Goal: Transaction & Acquisition: Obtain resource

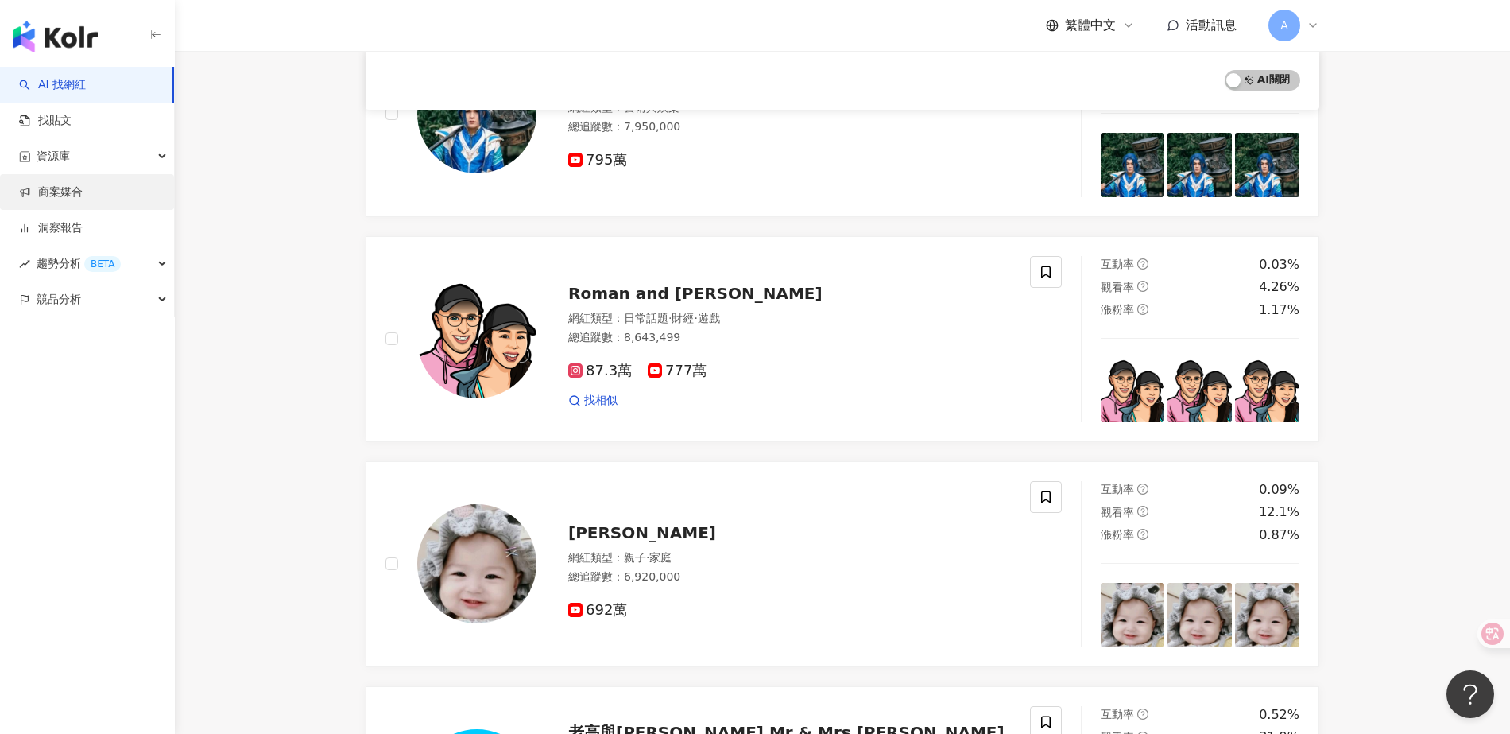
click at [56, 188] on link "商案媒合" at bounding box center [51, 192] width 64 height 16
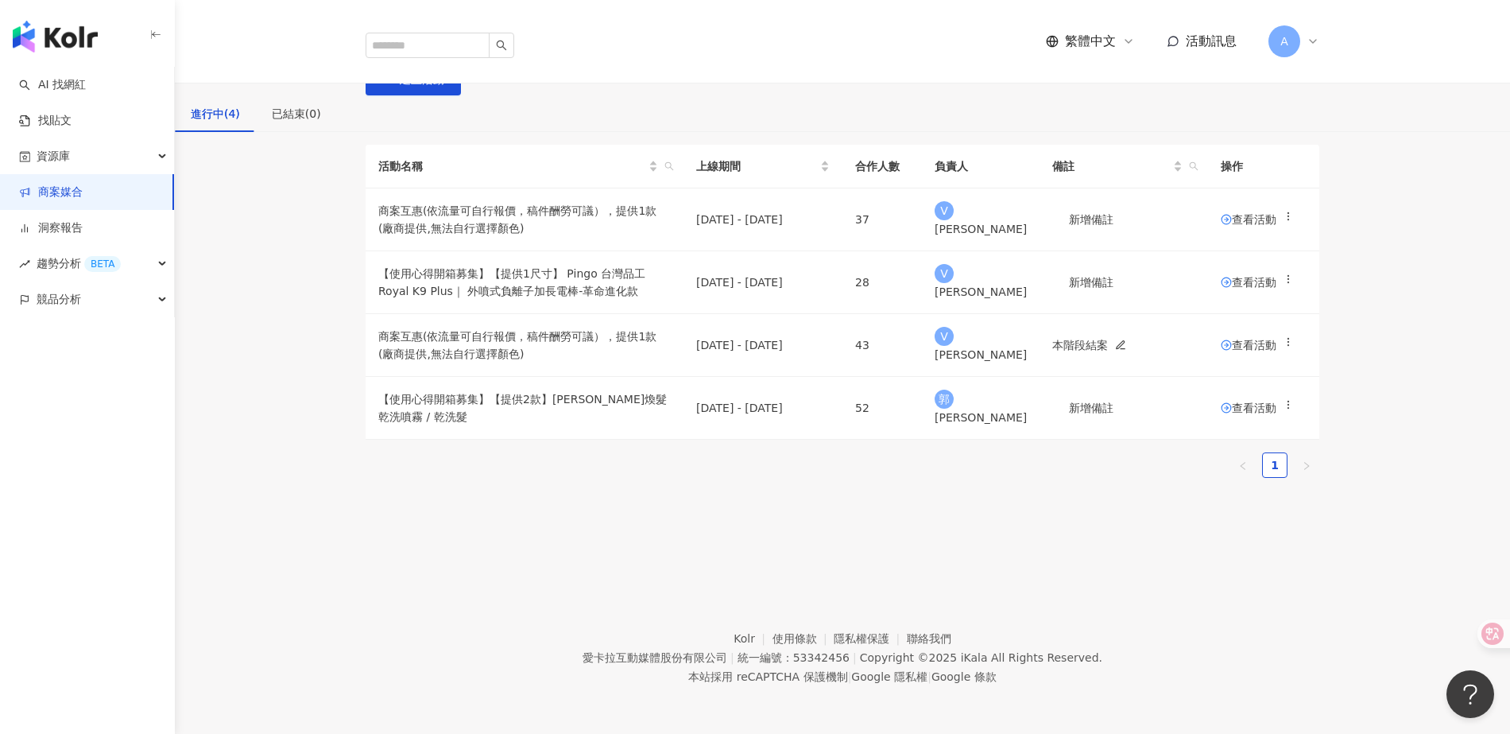
click at [1211, 33] on span "活動訊息" at bounding box center [1211, 40] width 51 height 15
click at [1417, 259] on div "活動名稱 上線期間 合作人數 負責人 備註 操作 商案互惠(依流量可自行報價，稿件酬勞可議），提供1款 (廠商提供,無法自行選擇顏色) [DATE] - [D…" at bounding box center [842, 318] width 1335 height 346
click at [1236, 288] on span "查看活動" at bounding box center [1249, 282] width 56 height 11
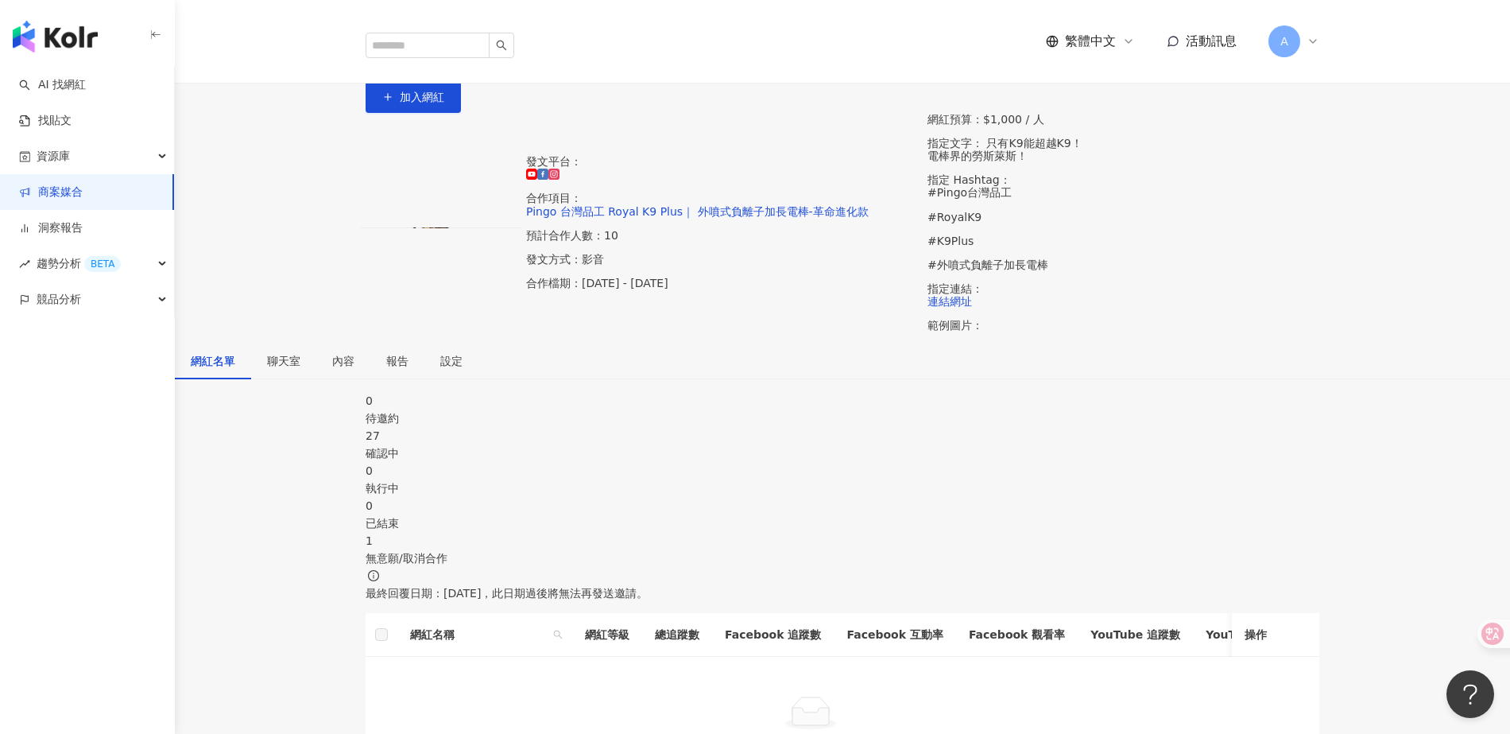
click at [436, 335] on div "發文平台： 合作項目： Pingo 台灣品工 Royal K9 Plus｜ 外噴式負離子加長電棒-革命進化款 預計合作人數：10 發文方式：影音 合作檔期：[…" at bounding box center [842, 228] width 1335 height 230
click at [300, 362] on div "聊天室" at bounding box center [283, 360] width 33 height 17
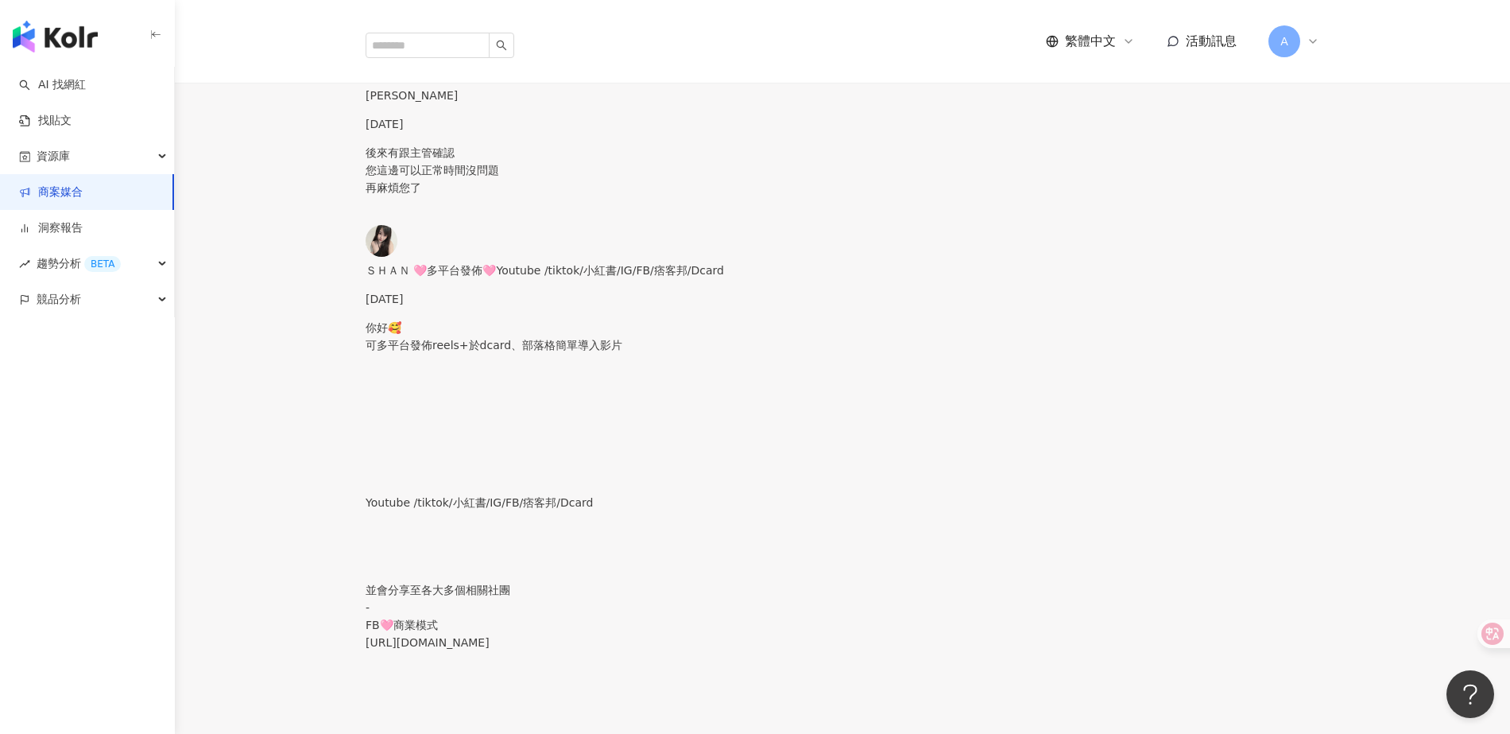
scroll to position [494, 0]
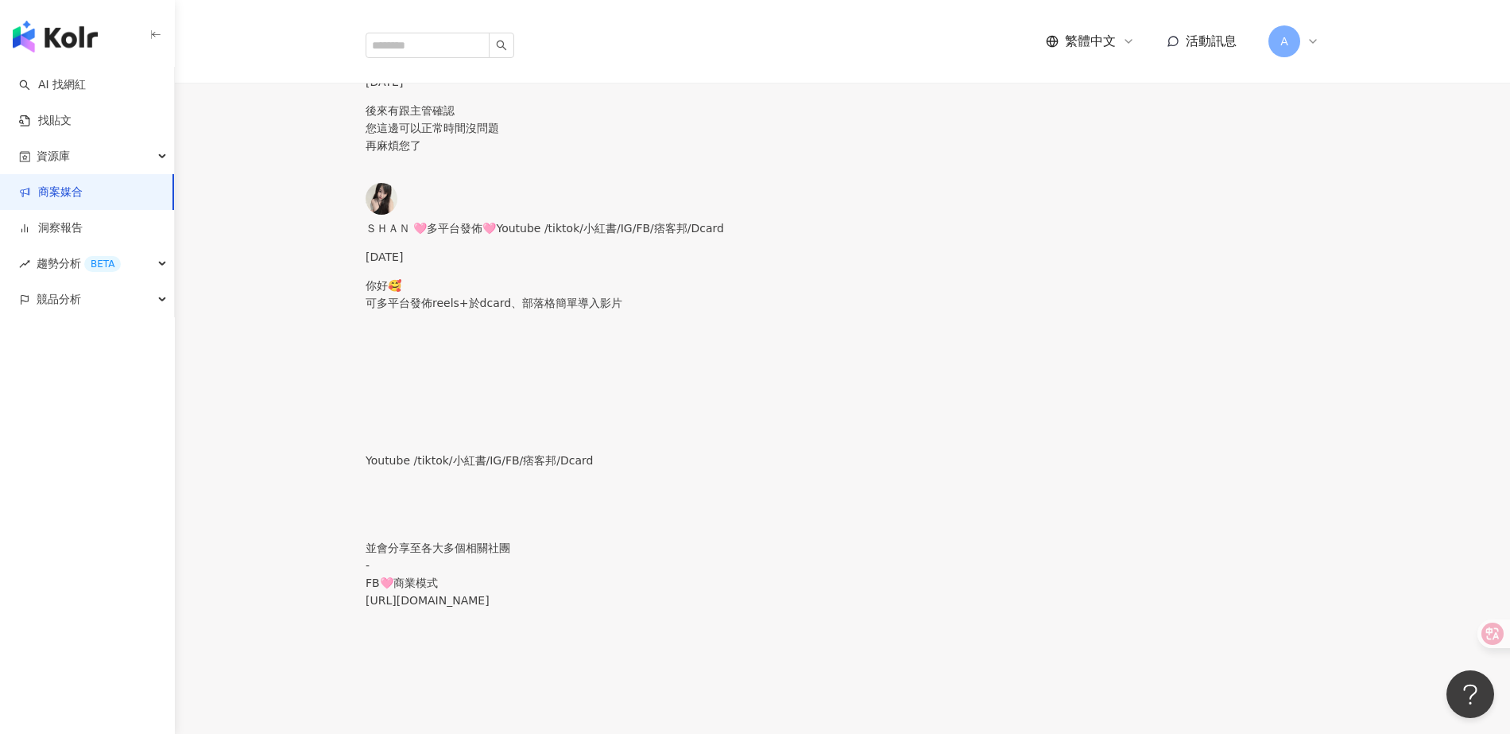
type textarea "*"
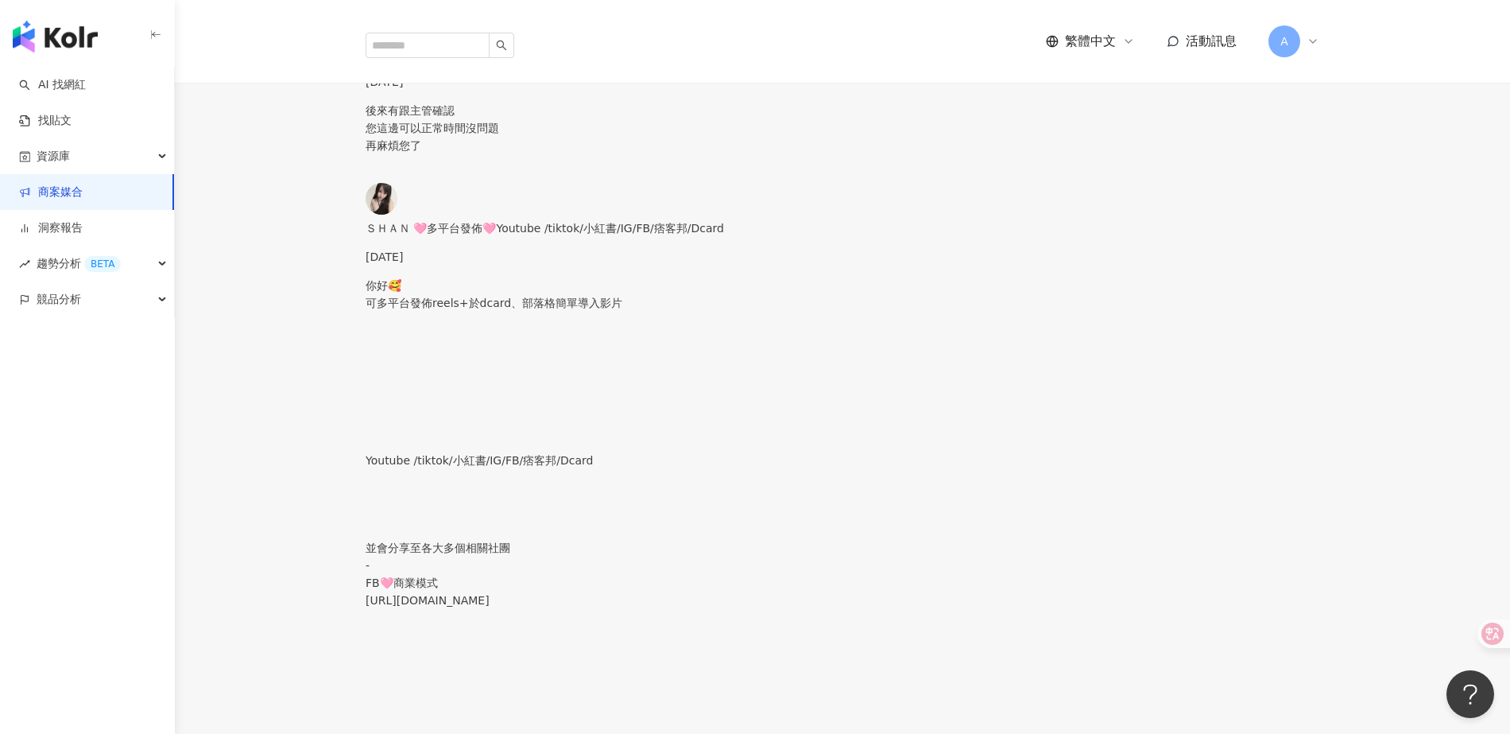
type textarea "*"
type textarea "***"
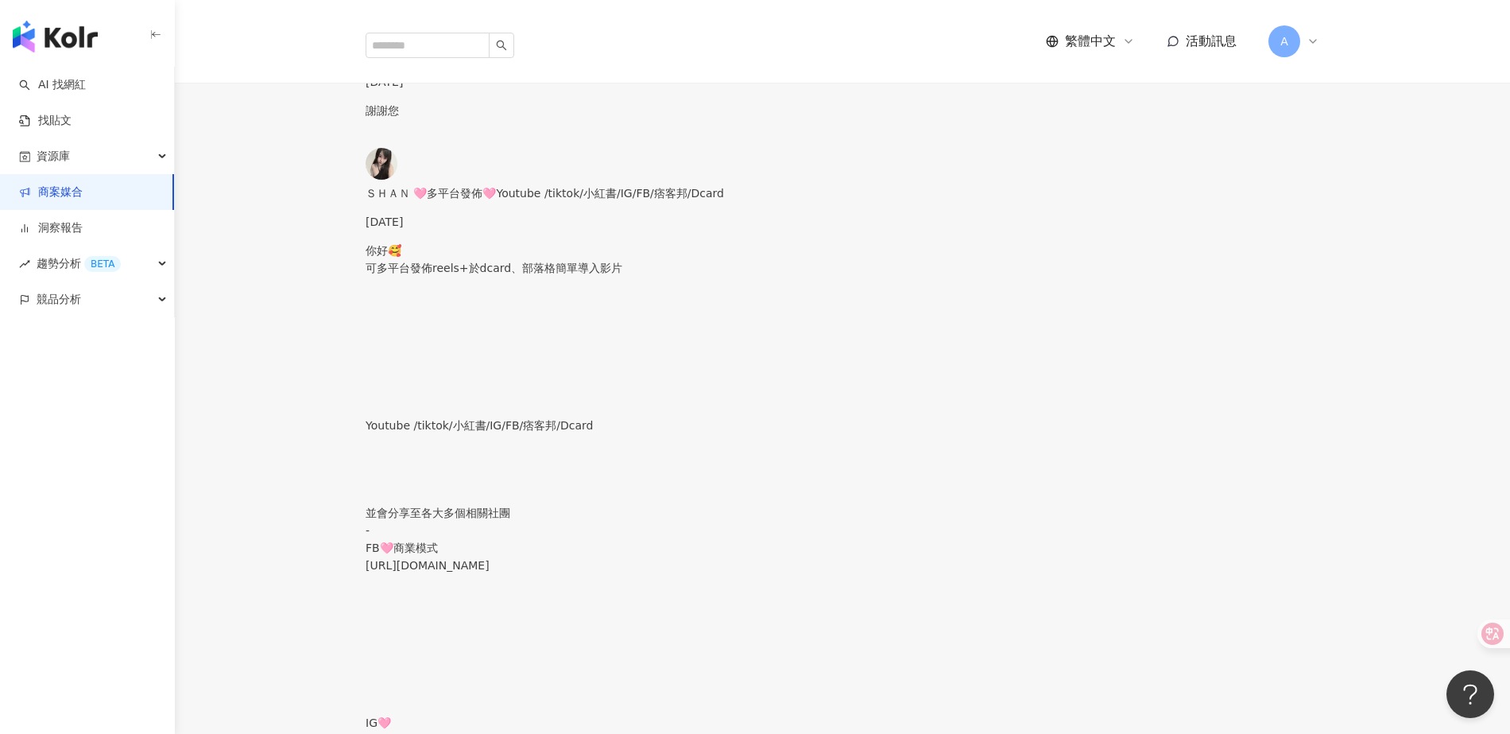
scroll to position [2546, 0]
type textarea "*"
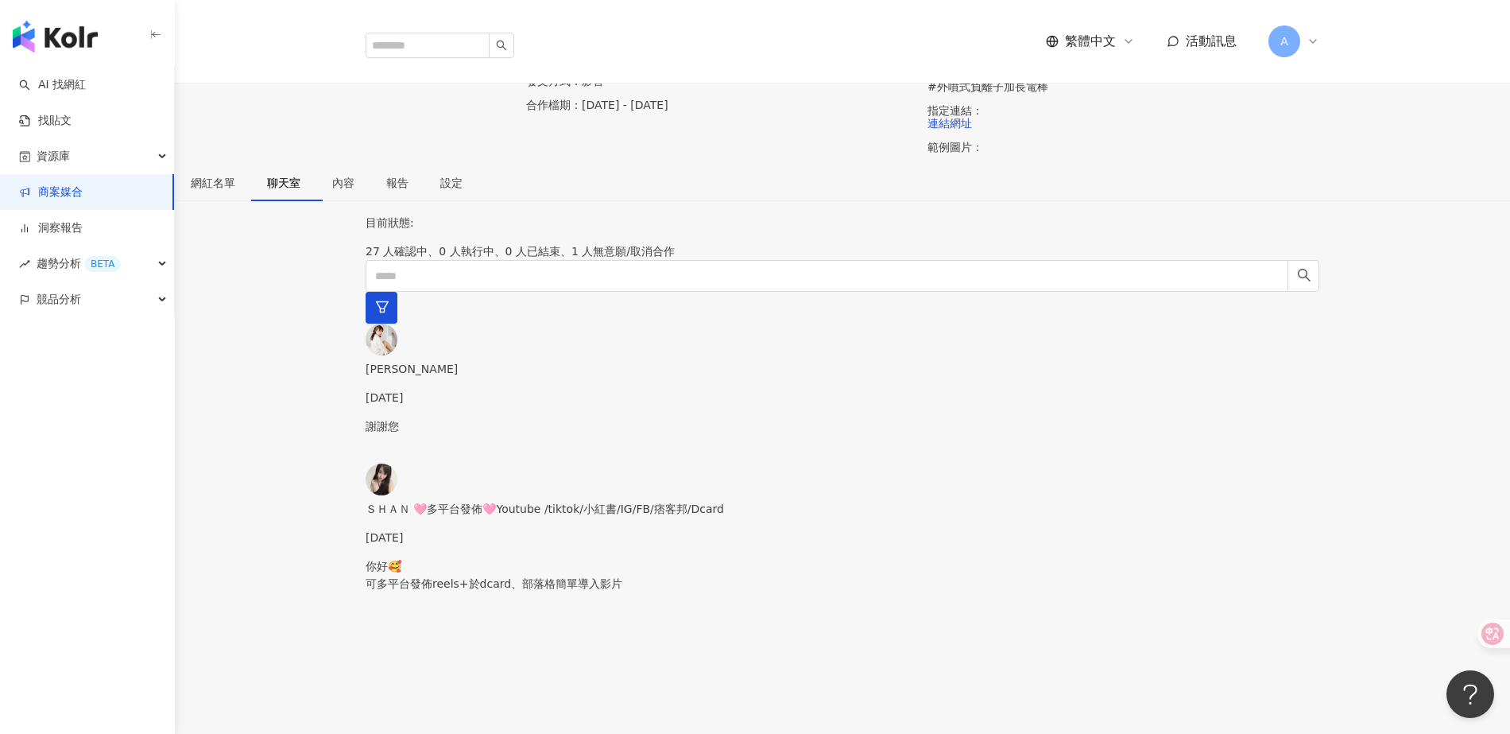
scroll to position [179, 0]
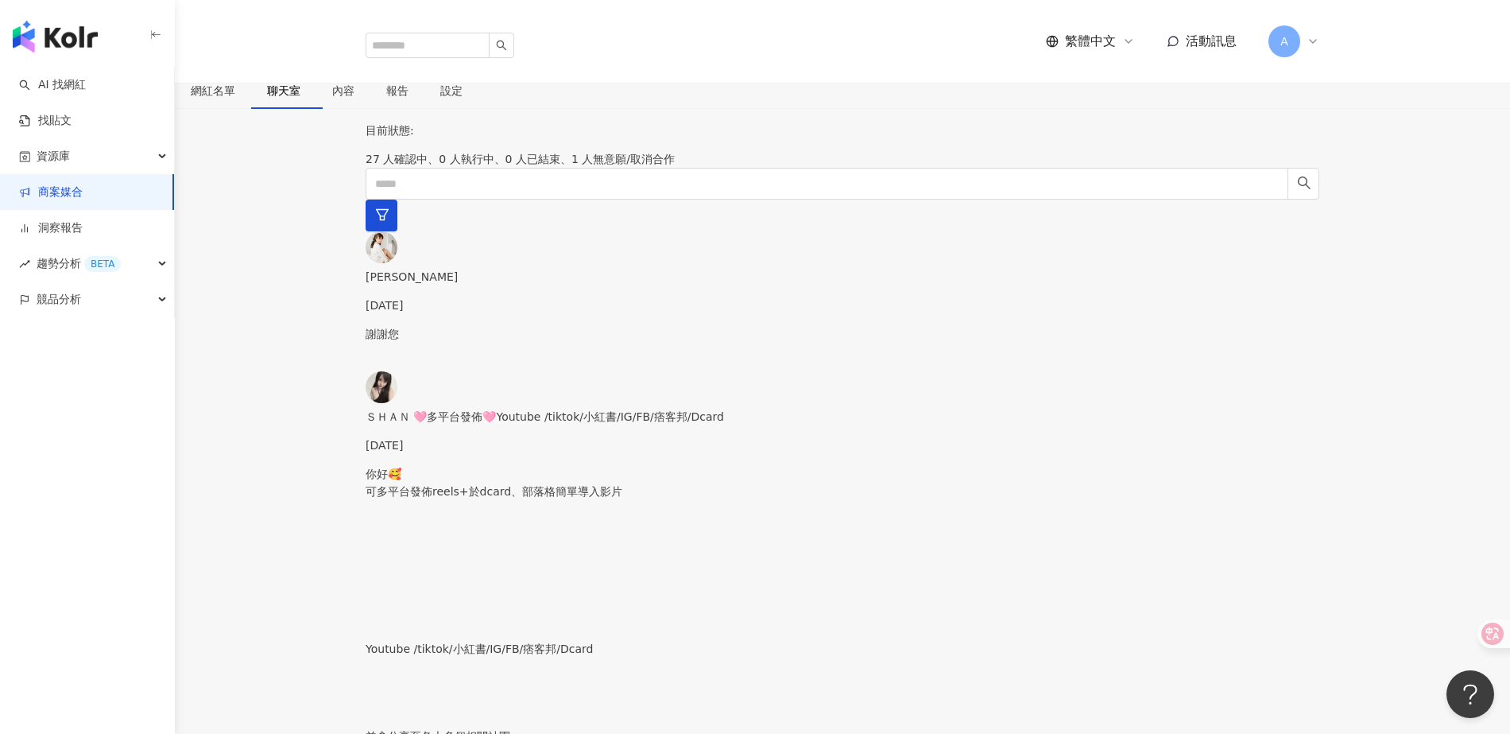
scroll to position [258, 0]
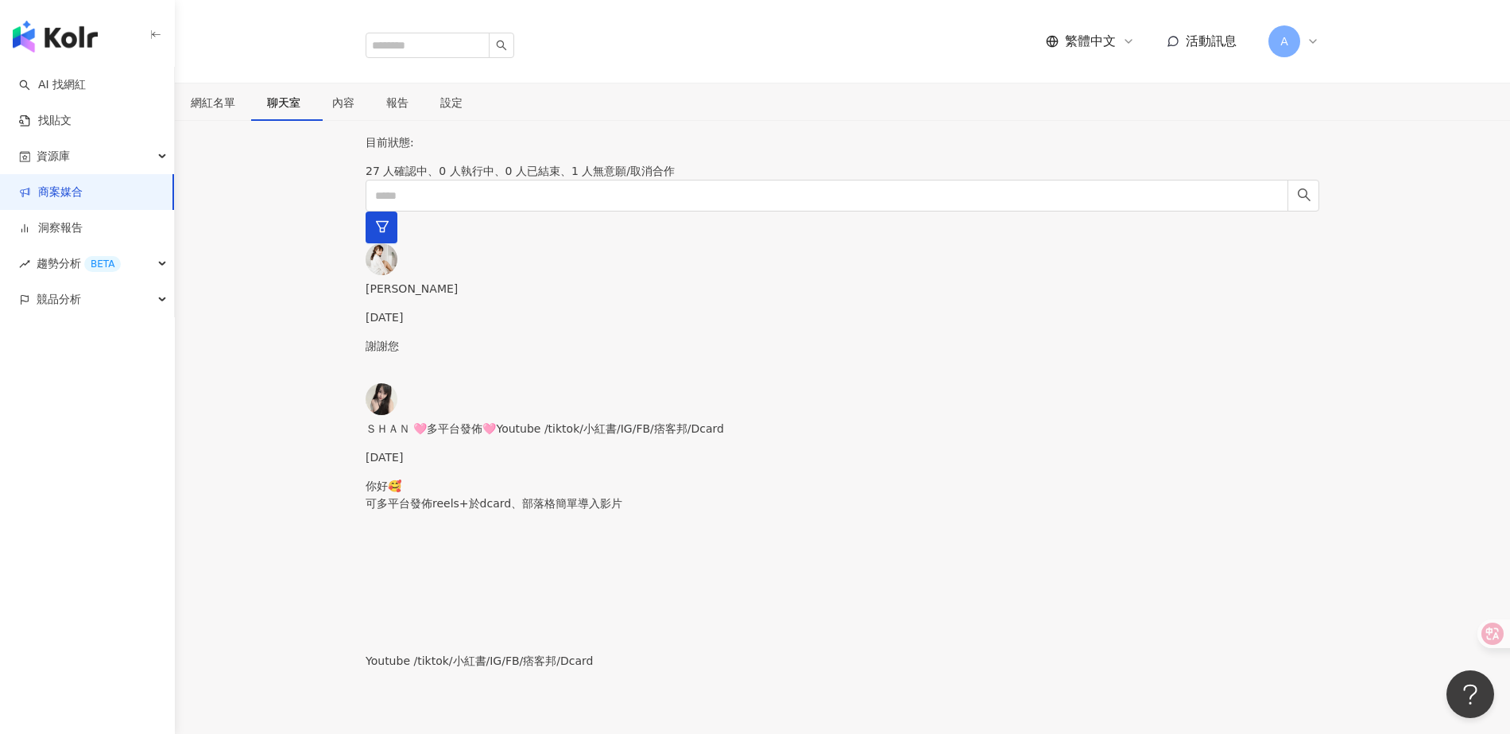
click at [72, 188] on link "商案媒合" at bounding box center [51, 192] width 64 height 16
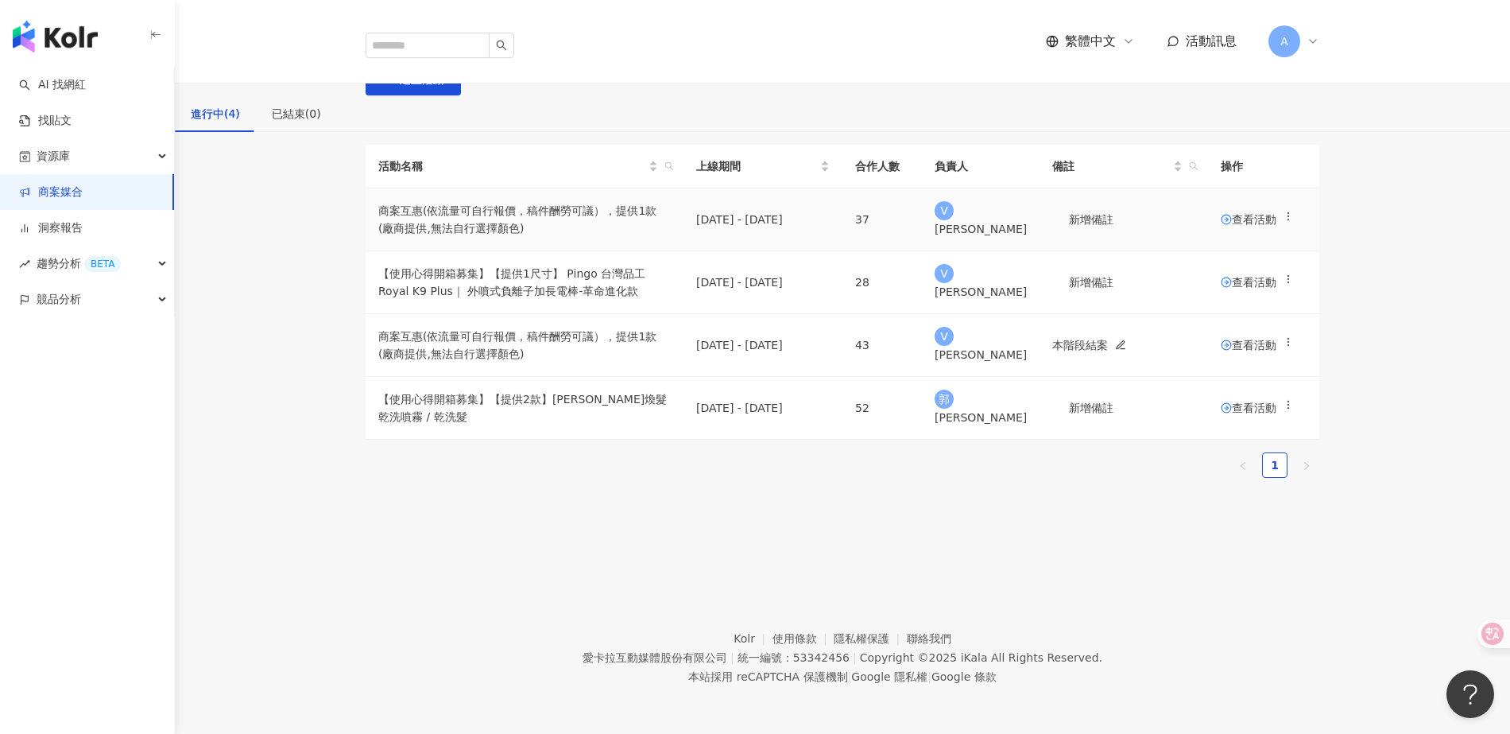
click at [1221, 225] on span "查看活動" at bounding box center [1249, 219] width 56 height 11
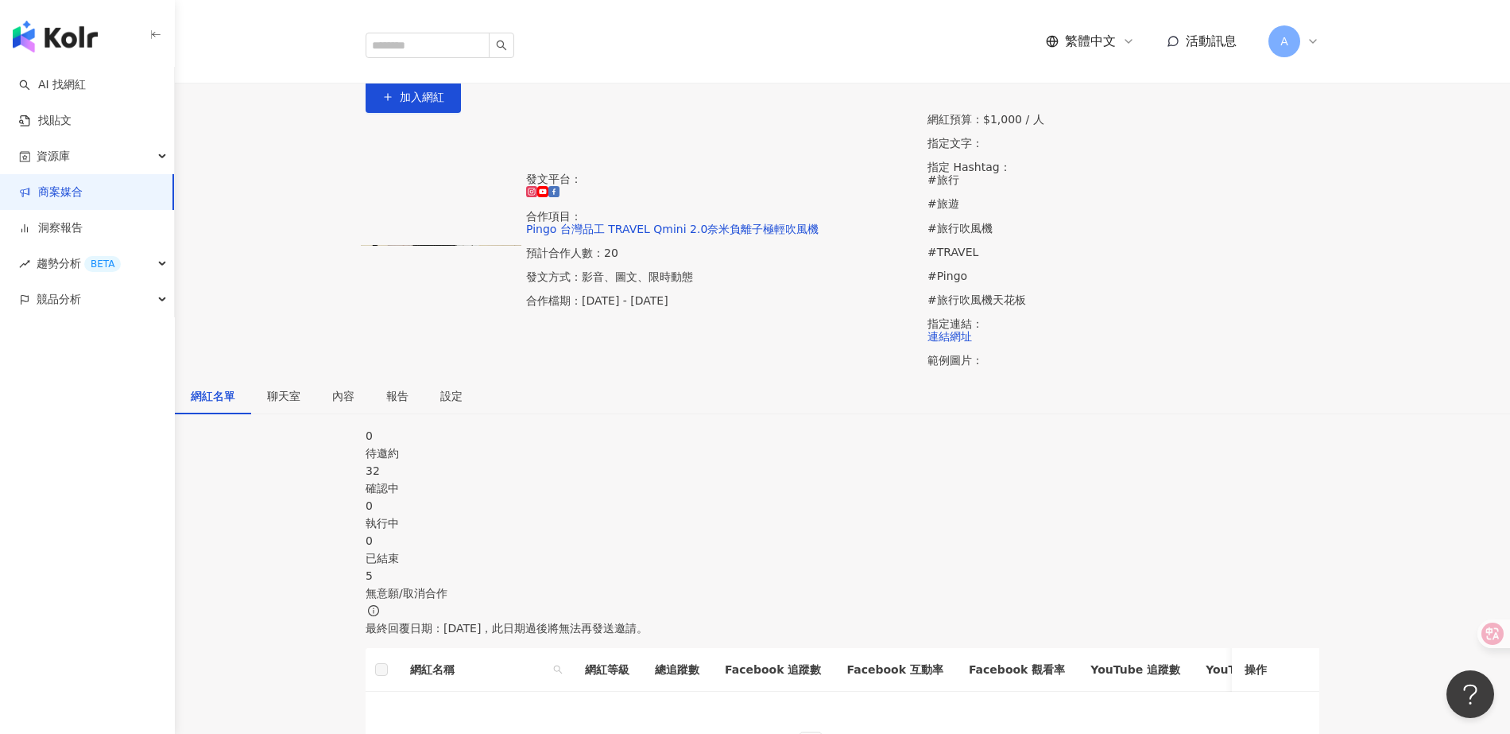
click at [644, 462] on div "32" at bounding box center [843, 470] width 954 height 17
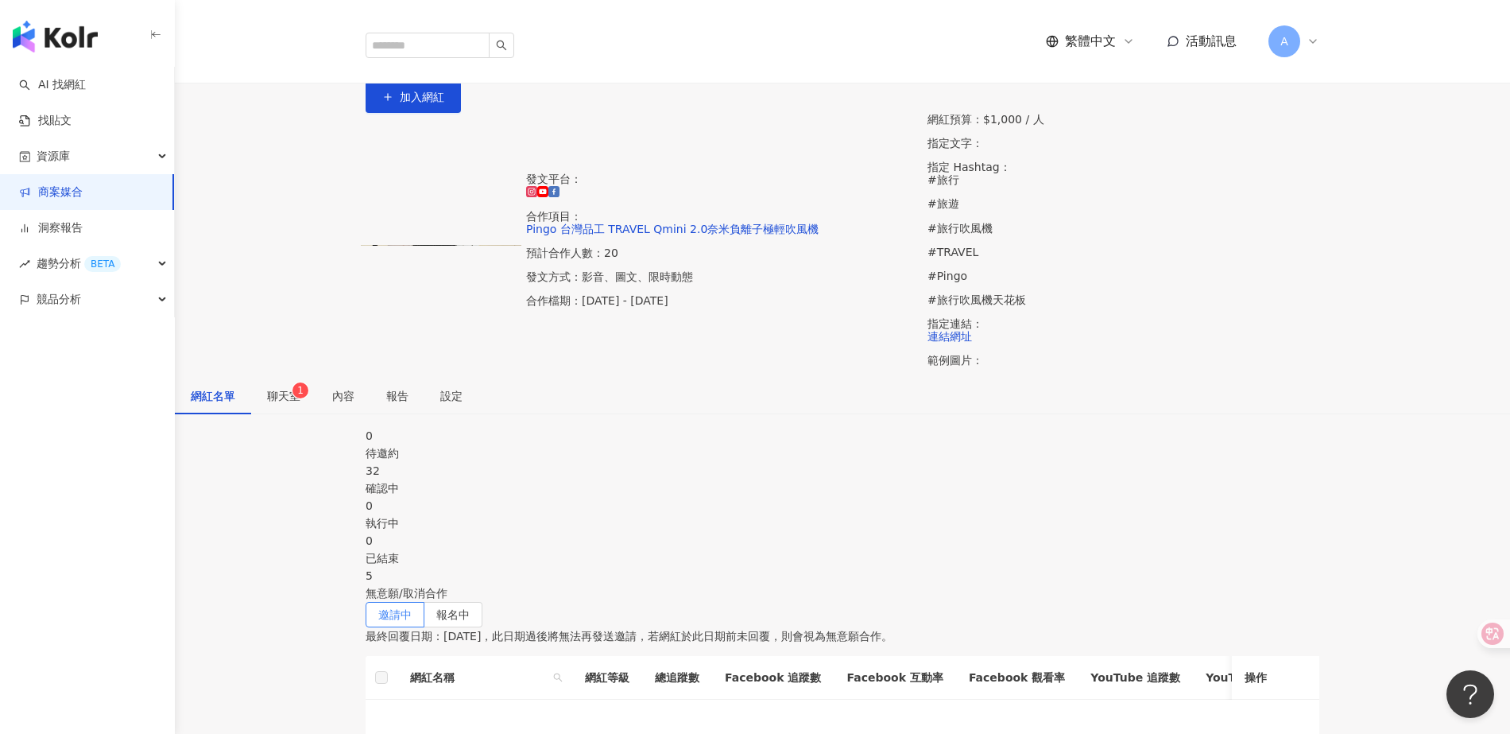
scroll to position [280, 0]
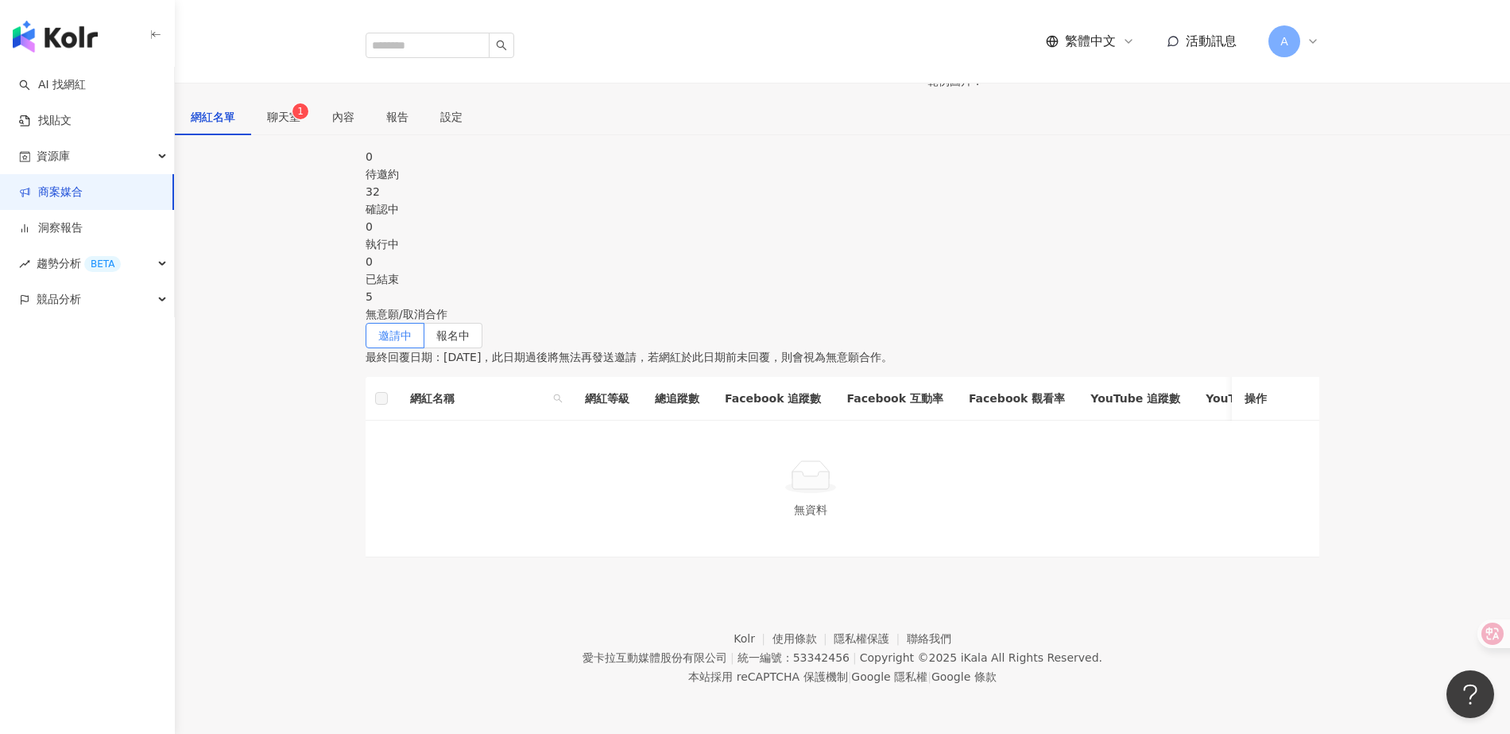
click at [300, 111] on span "聊天室 1" at bounding box center [283, 116] width 33 height 11
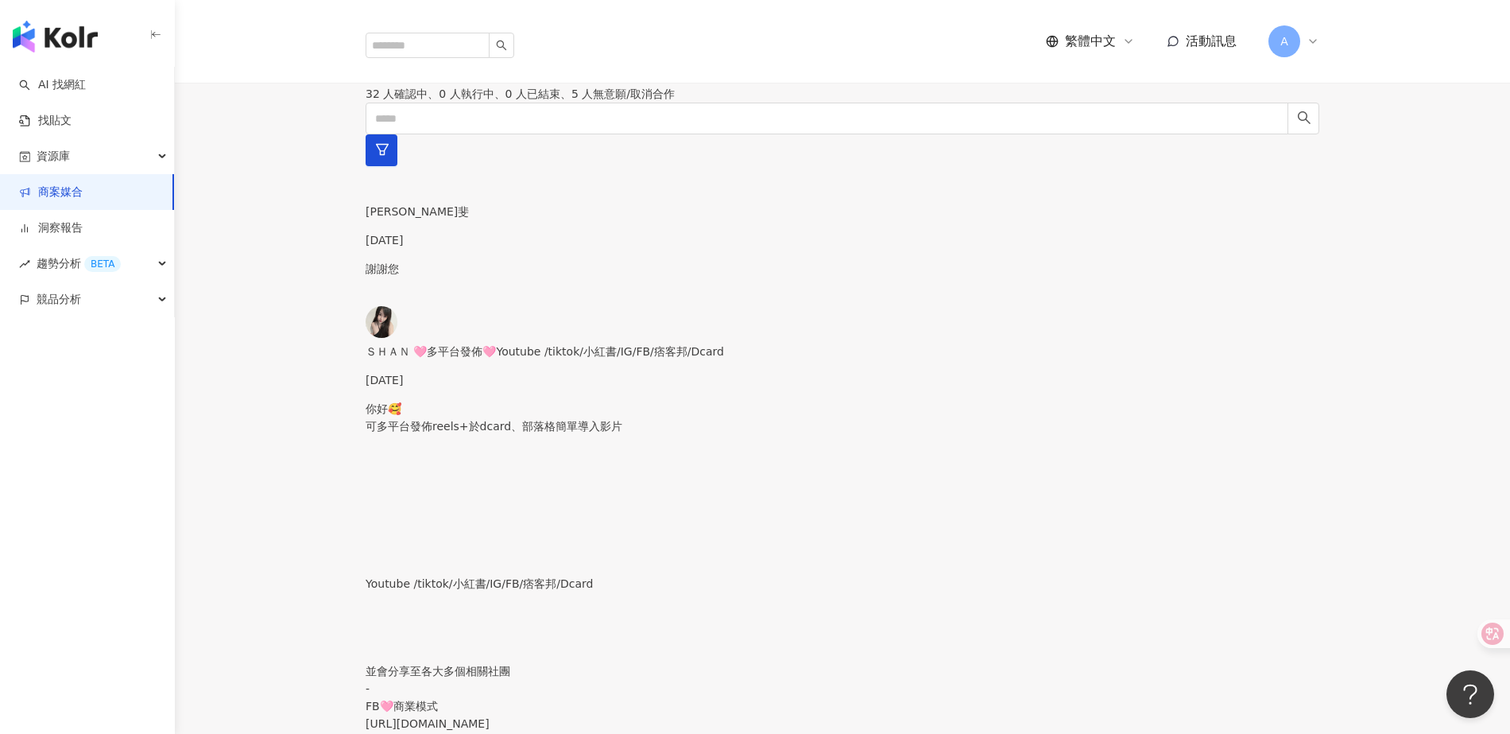
scroll to position [388, 0]
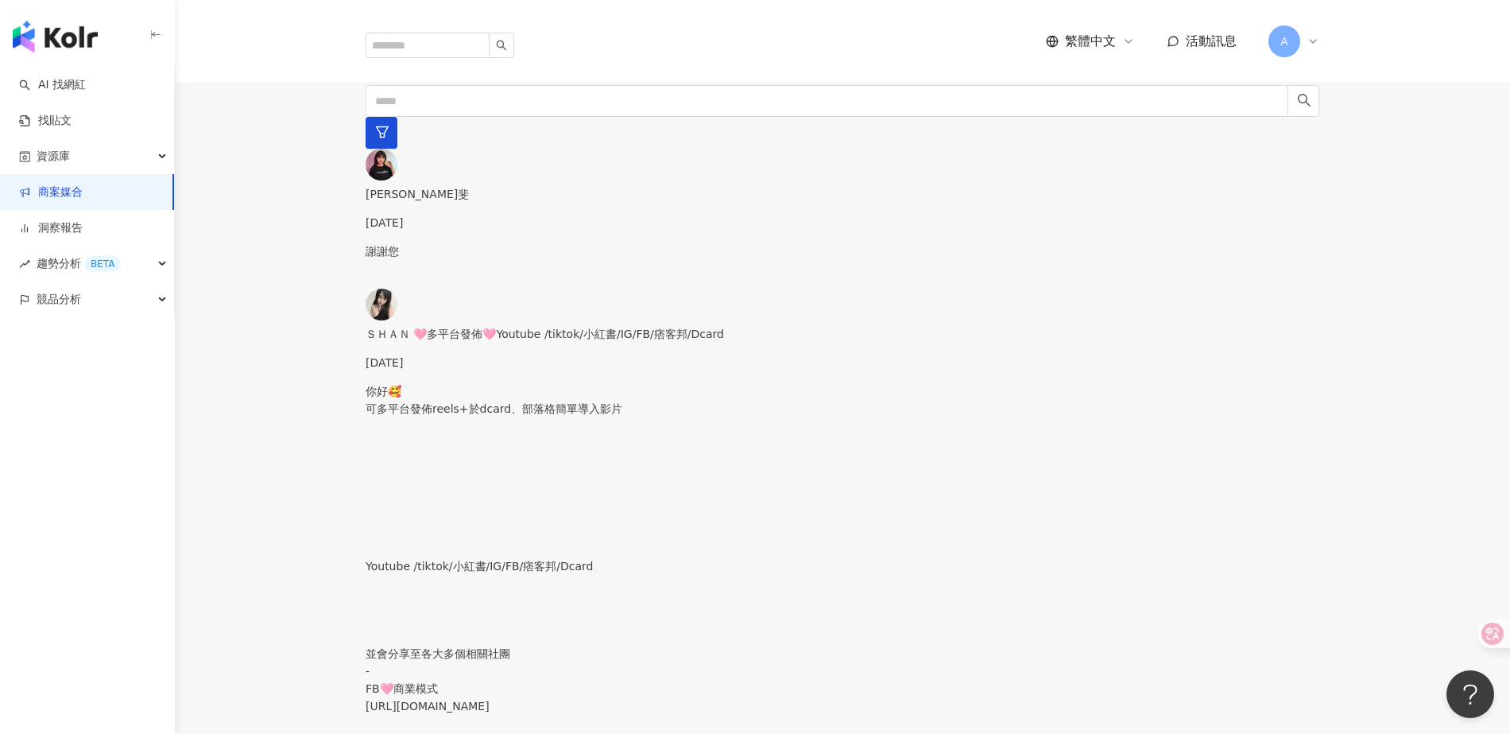
click at [485, 242] on div "謝謝您" at bounding box center [843, 265] width 954 height 46
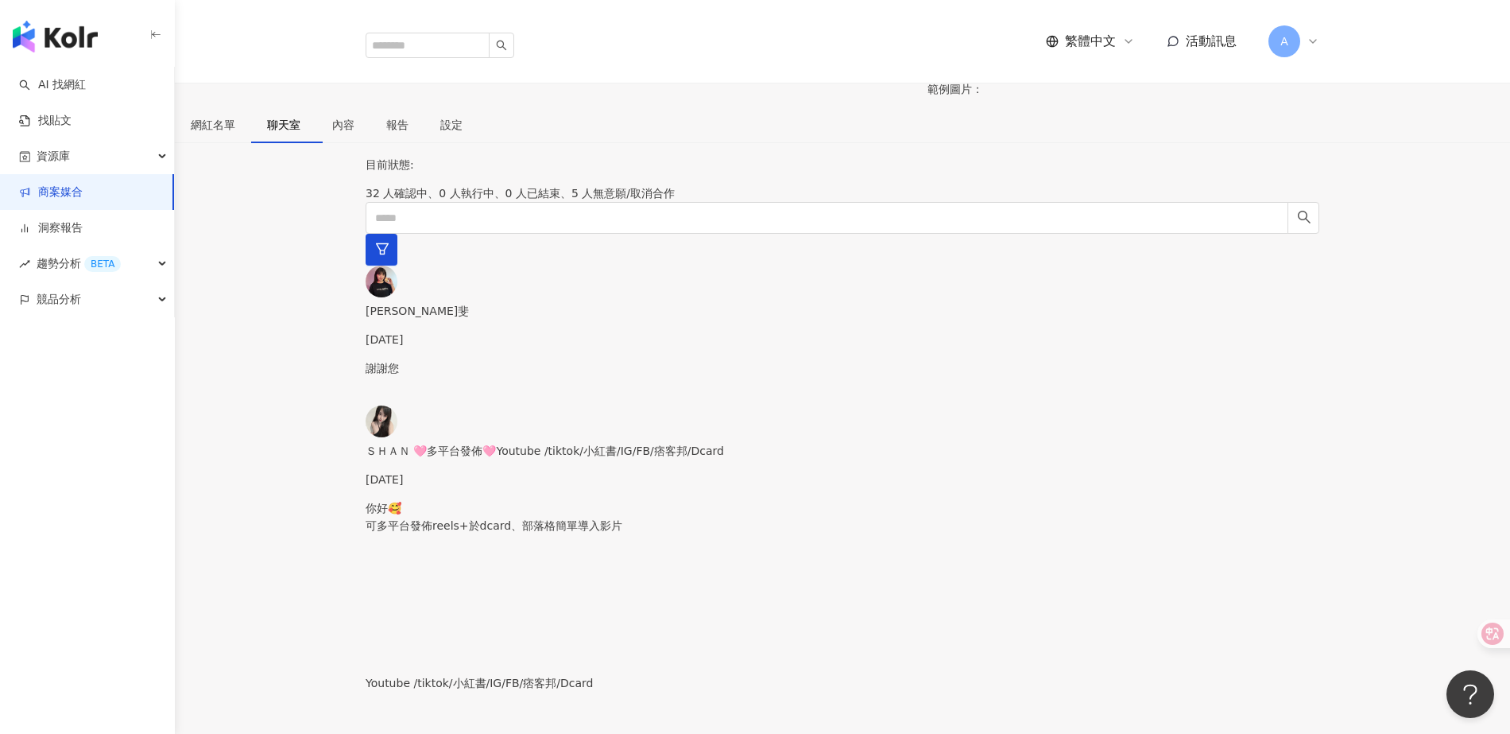
scroll to position [258, 0]
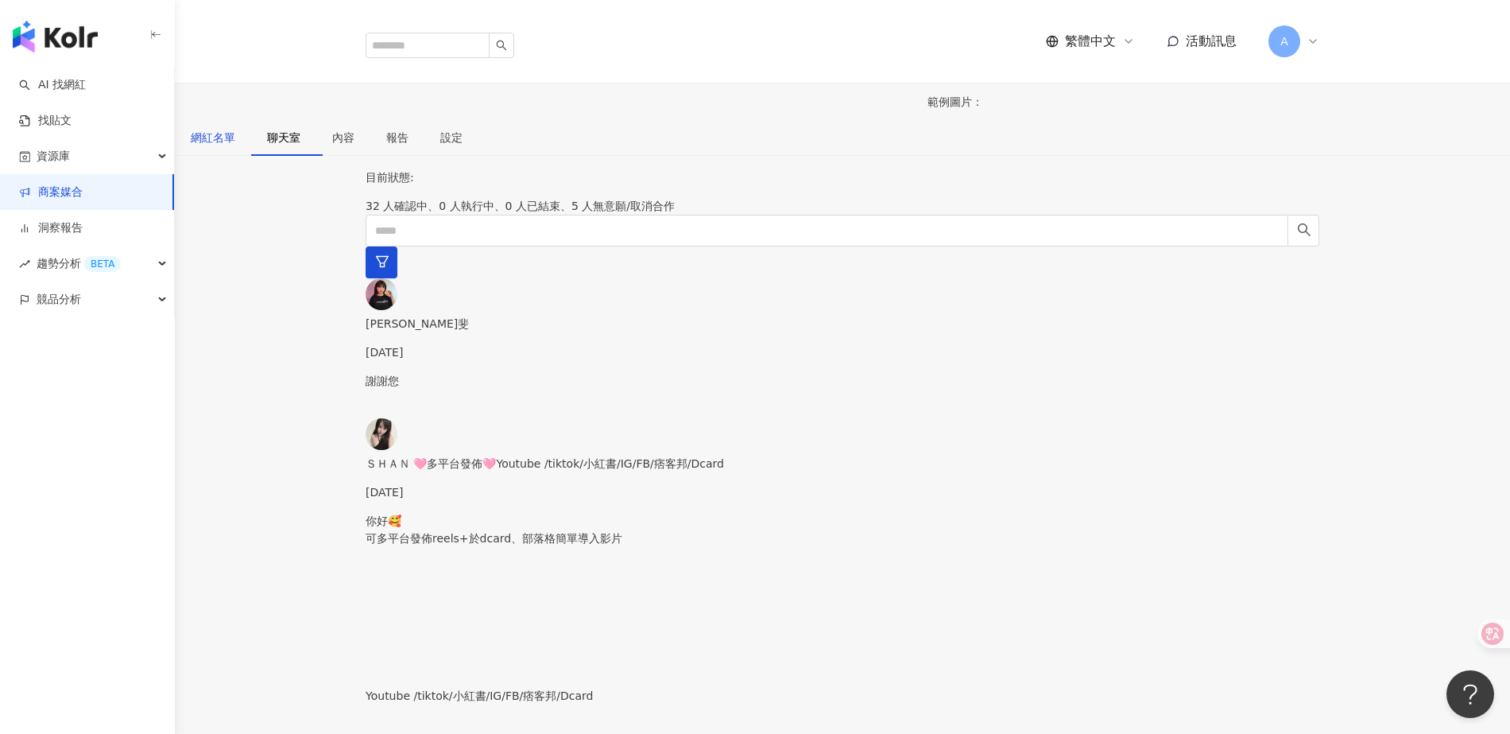
click at [235, 129] on div "網紅名單" at bounding box center [213, 137] width 45 height 17
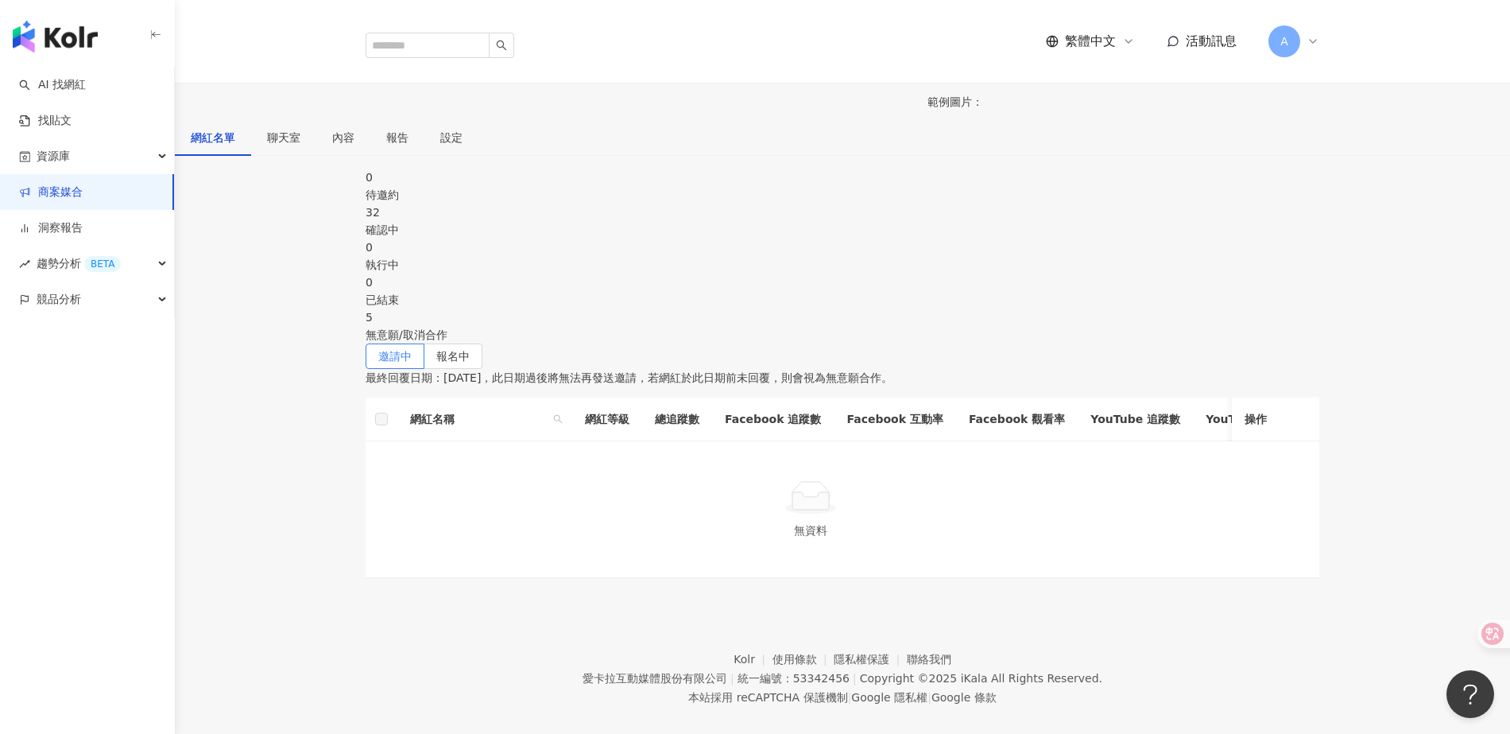
click at [316, 119] on div "聊天室" at bounding box center [283, 137] width 65 height 37
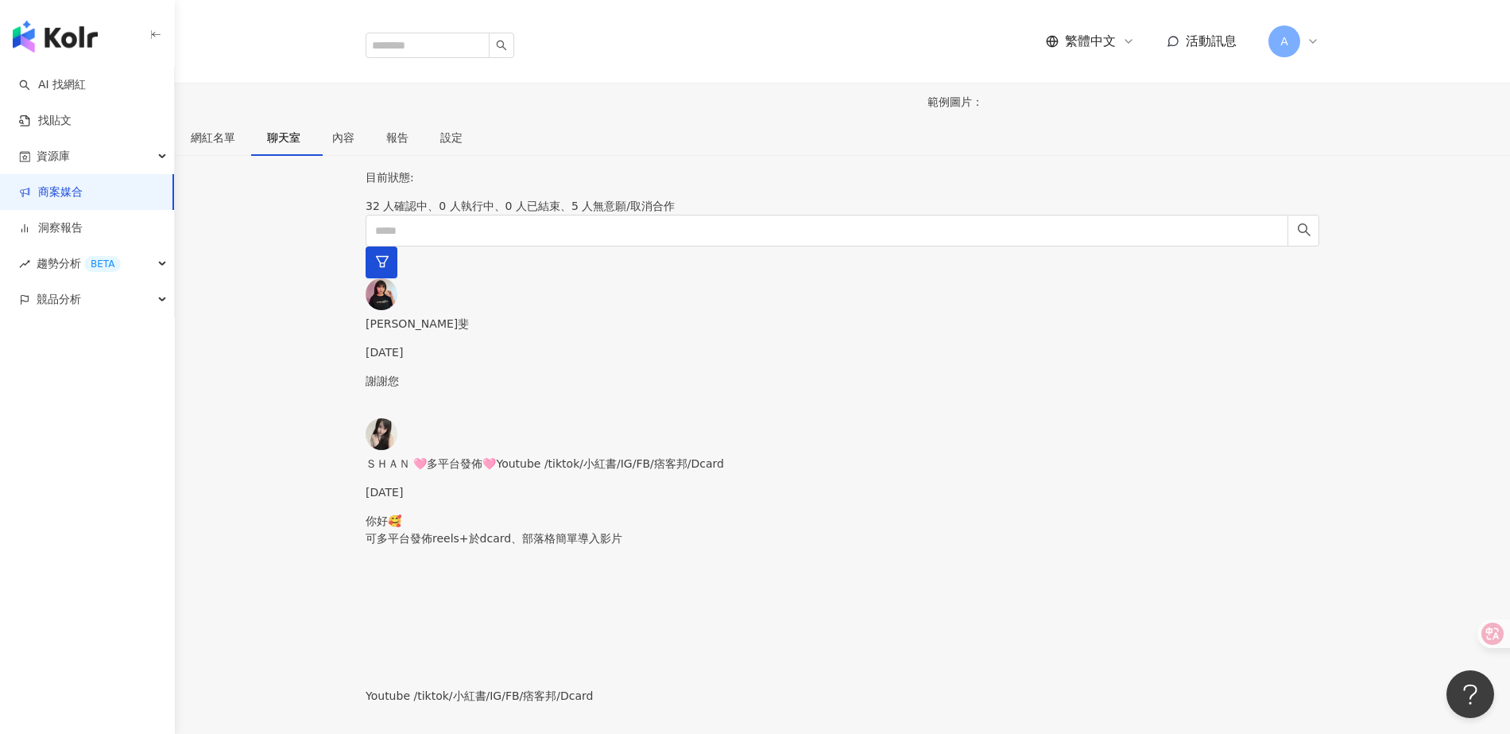
scroll to position [806, 0]
click at [235, 129] on div "網紅名單" at bounding box center [213, 137] width 45 height 17
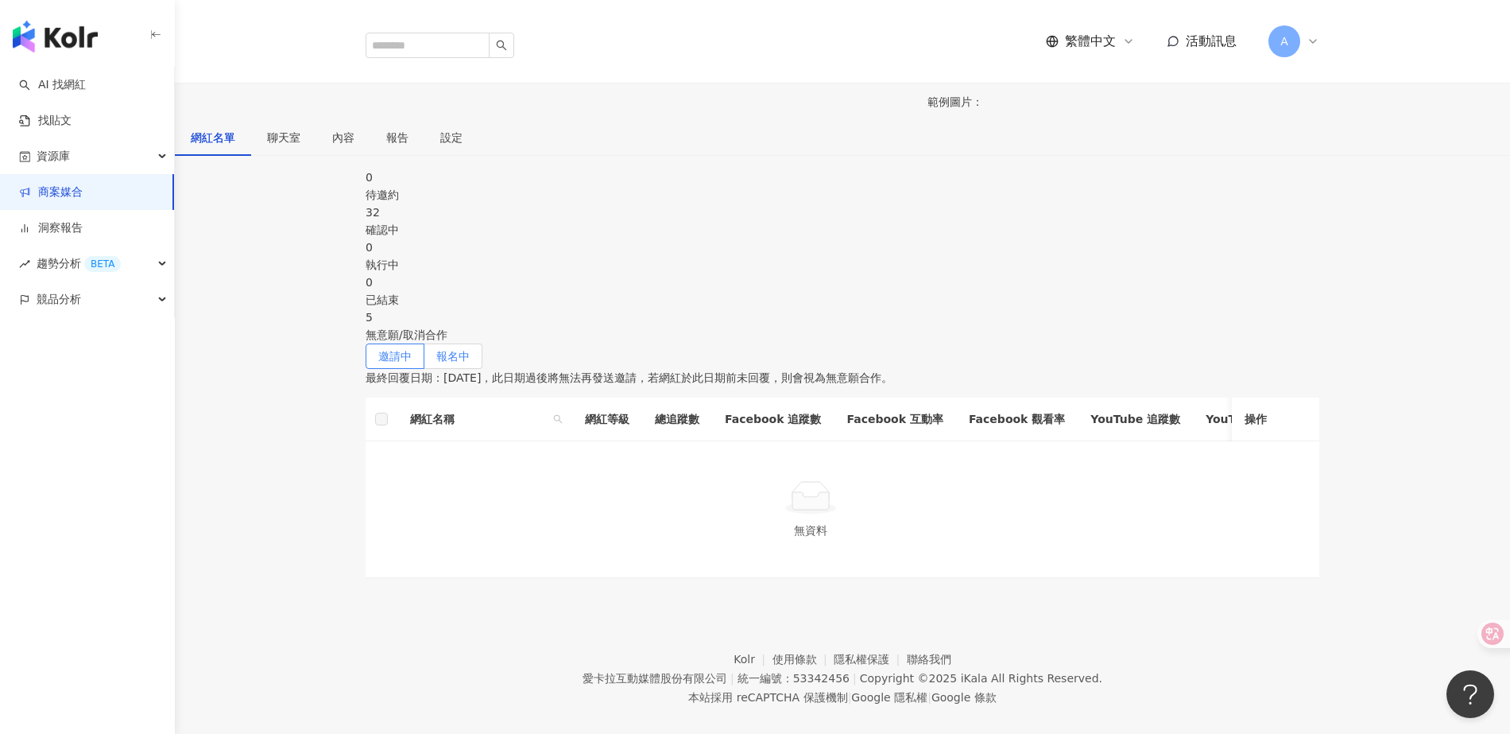
click at [470, 350] on span "報名中" at bounding box center [452, 356] width 33 height 13
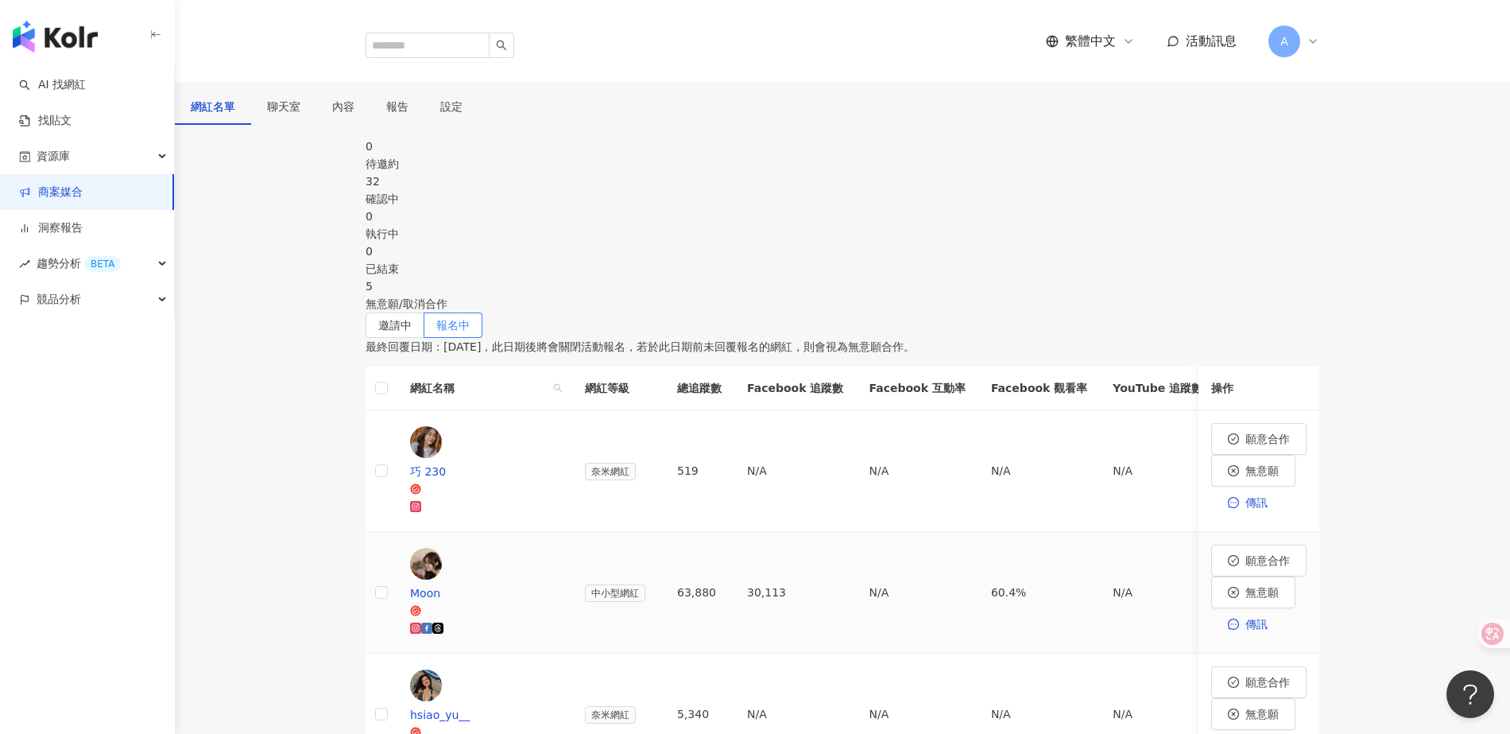
scroll to position [290, 0]
click at [499, 462] on div "巧 230" at bounding box center [484, 470] width 149 height 17
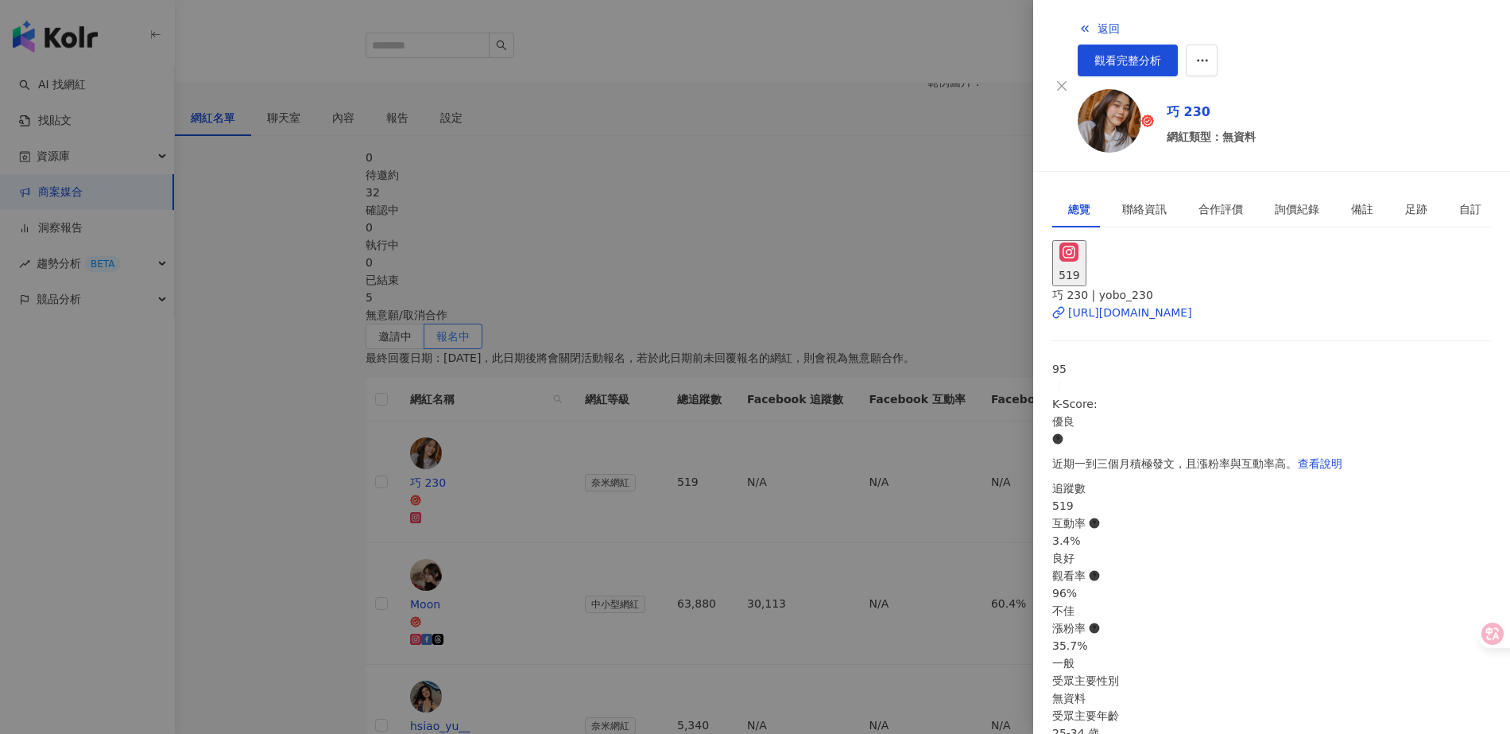
scroll to position [277, 0]
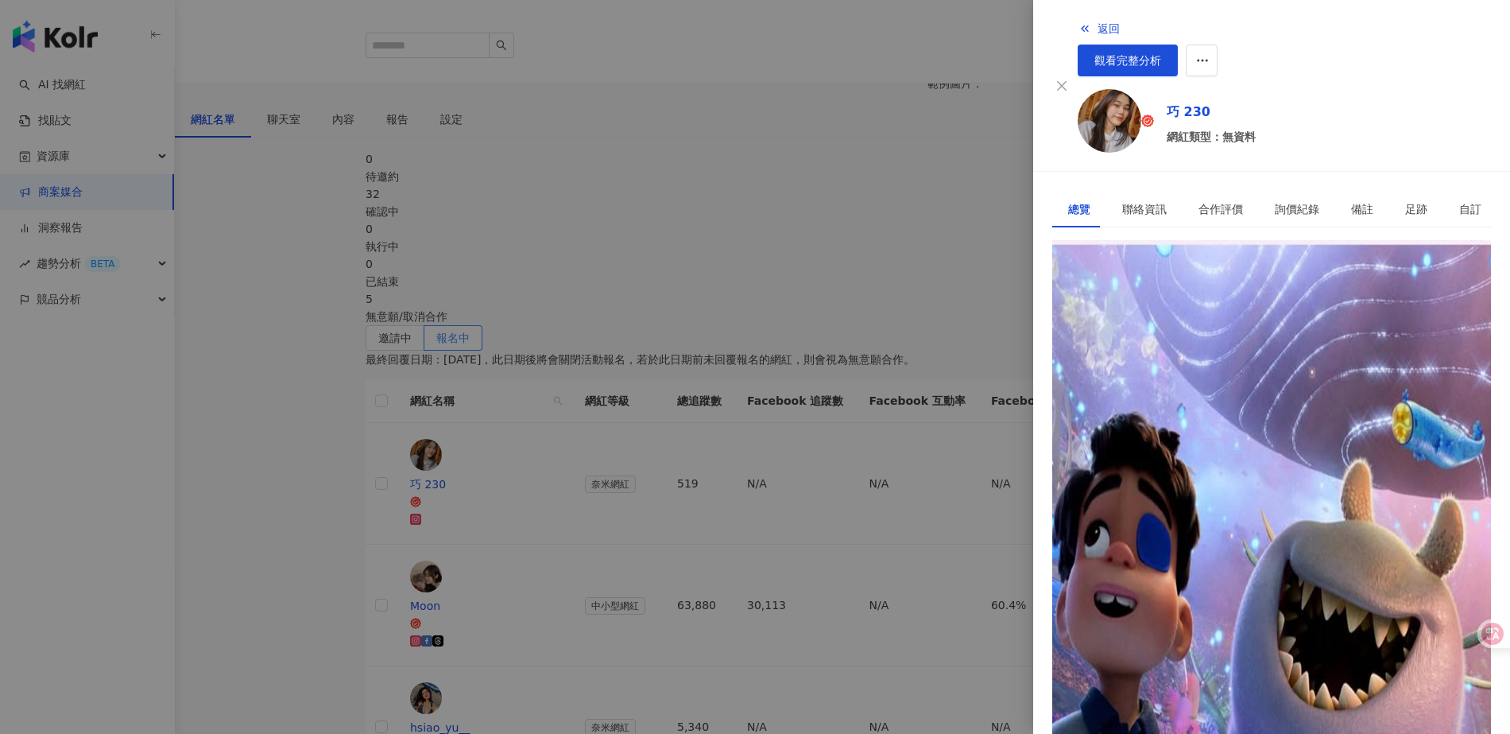
click at [1156, 304] on div "[URL][DOMAIN_NAME]" at bounding box center [1130, 312] width 124 height 17
click at [877, 162] on div at bounding box center [755, 367] width 1510 height 734
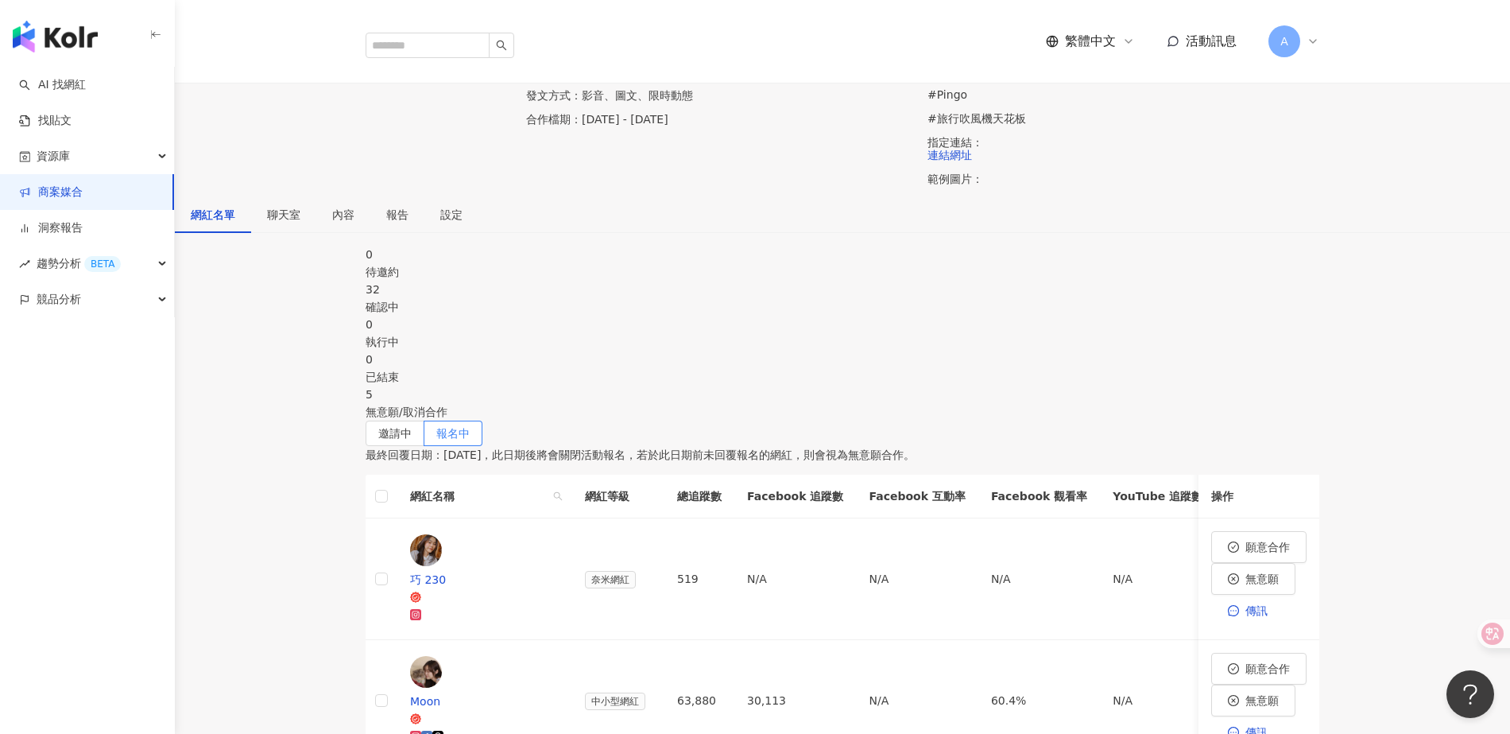
scroll to position [0, 0]
